Goal: Find specific page/section: Find specific page/section

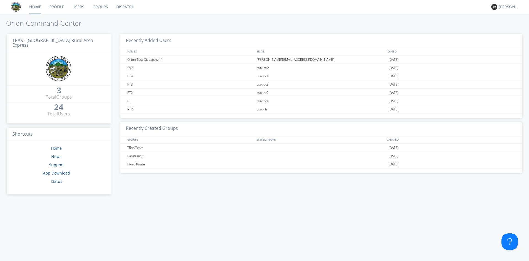
click at [127, 10] on link "Dispatch" at bounding box center [125, 7] width 26 height 14
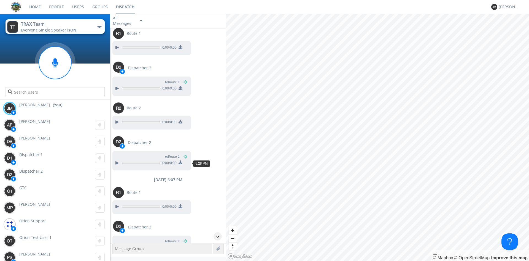
scroll to position [579, 0]
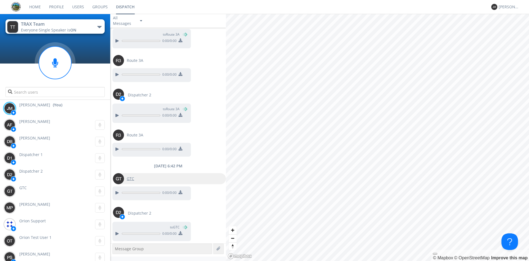
click at [136, 177] on div "GTC" at bounding box center [130, 178] width 13 height 11
type input "GTC"
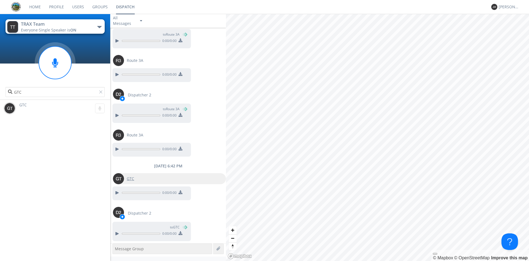
click at [136, 177] on div "GTC" at bounding box center [130, 178] width 13 height 11
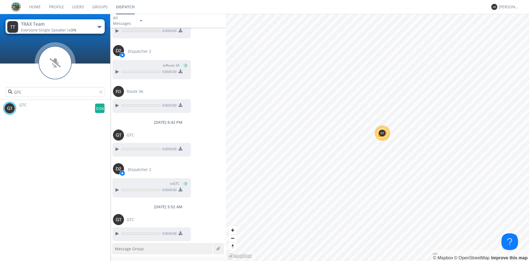
scroll to position [645, 0]
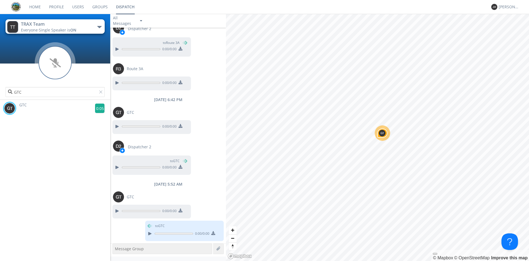
click at [97, 107] on g at bounding box center [100, 108] width 10 height 10
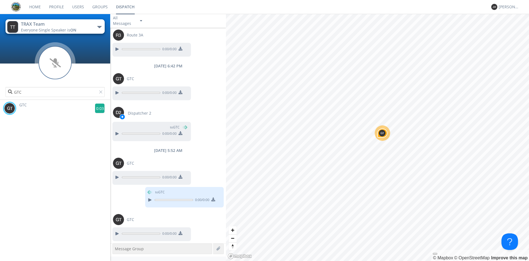
click at [95, 109] on g at bounding box center [100, 108] width 10 height 10
